Goal: Find specific page/section: Find specific page/section

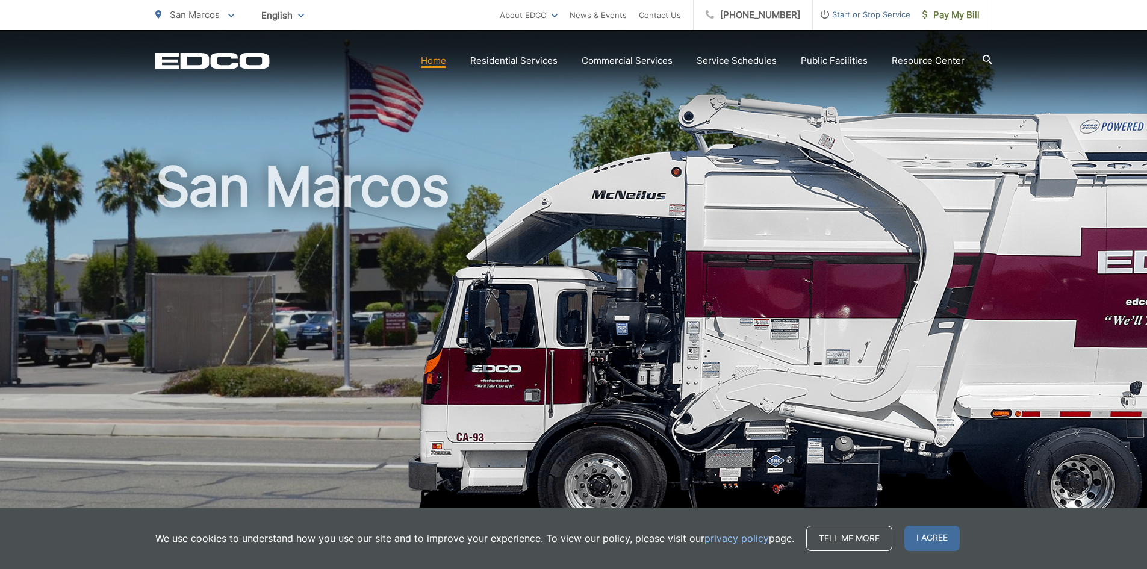
click at [218, 14] on span "San Marcos" at bounding box center [195, 14] width 50 height 11
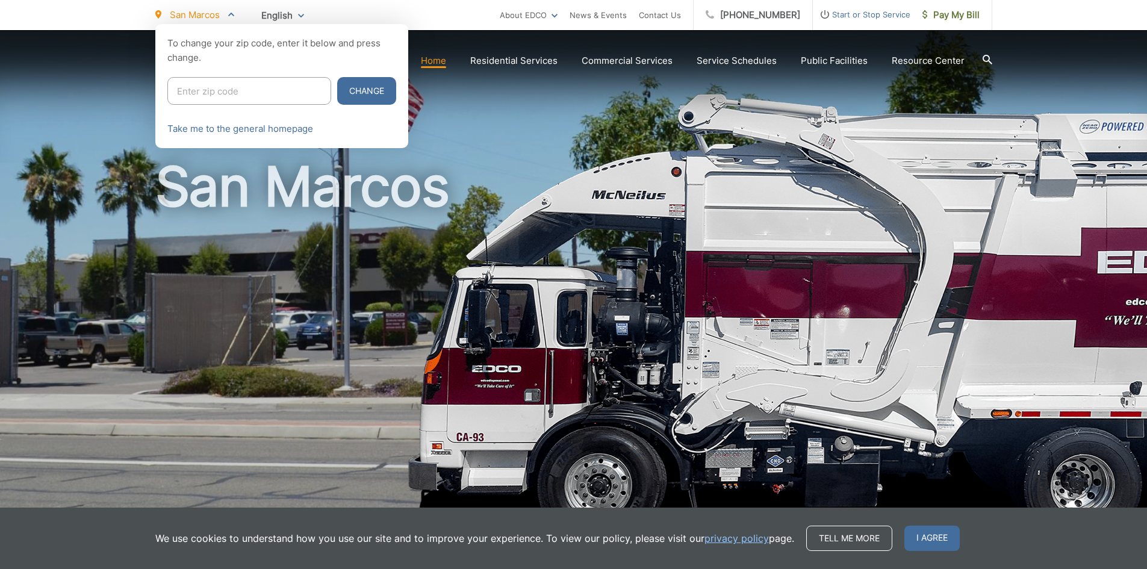
click at [220, 89] on input "Enter zip code" at bounding box center [249, 91] width 164 height 28
type input "91962"
click at [337, 77] on button "Change" at bounding box center [366, 91] width 59 height 28
click at [337, 85] on button "Change" at bounding box center [366, 91] width 59 height 28
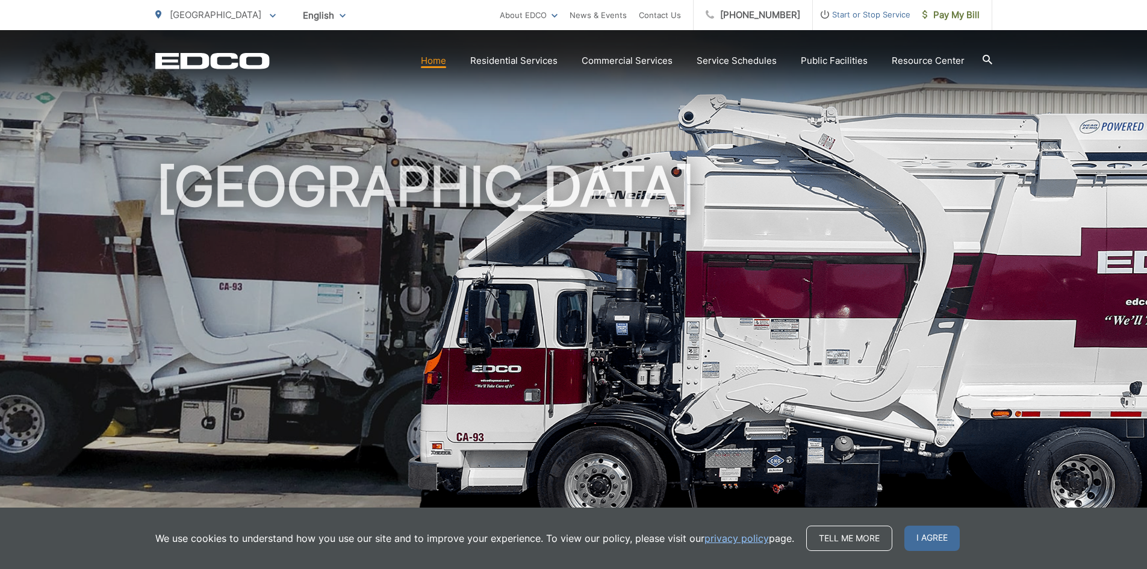
click at [209, 19] on span "[GEOGRAPHIC_DATA]" at bounding box center [216, 14] width 92 height 11
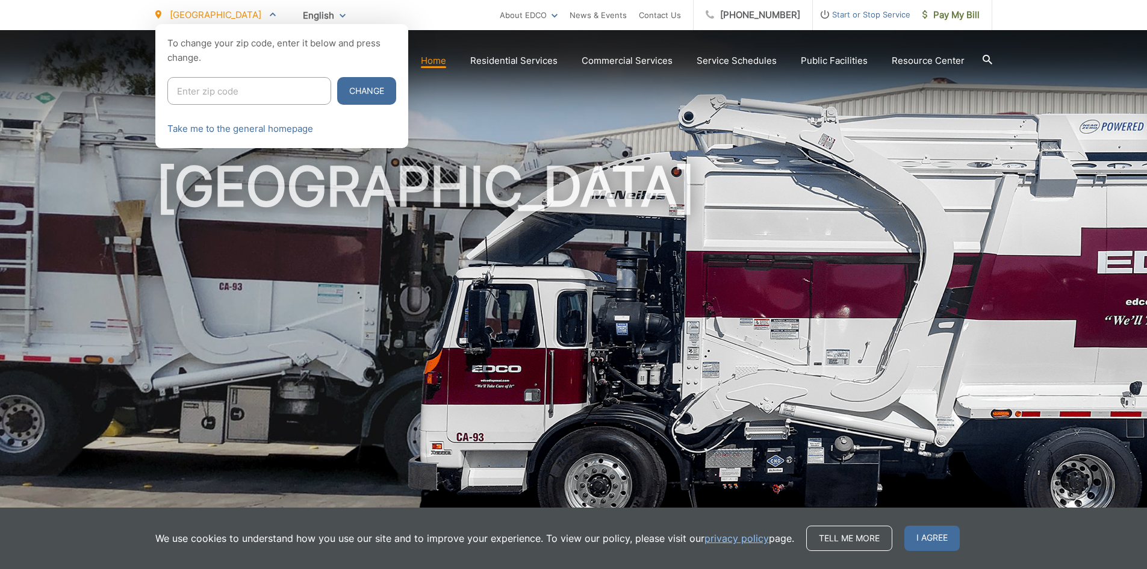
click at [334, 14] on ul "[GEOGRAPHIC_DATA] To change your zip code, enter it below and press change. Cha…" at bounding box center [327, 15] width 344 height 30
click at [211, 90] on input "Enter zip code" at bounding box center [249, 91] width 164 height 28
